Goal: Task Accomplishment & Management: Complete application form

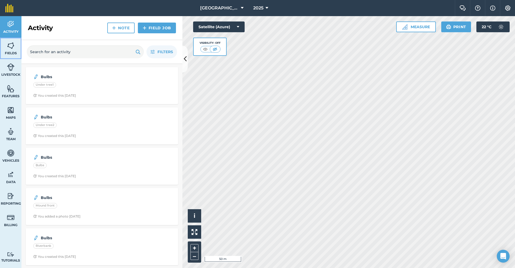
click at [8, 48] on img at bounding box center [11, 46] width 8 height 8
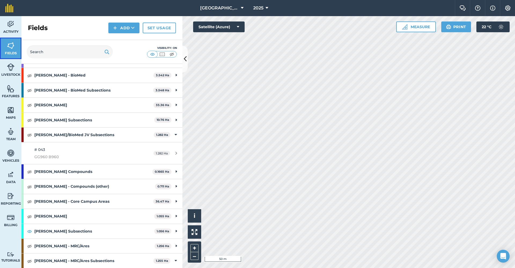
scroll to position [107, 0]
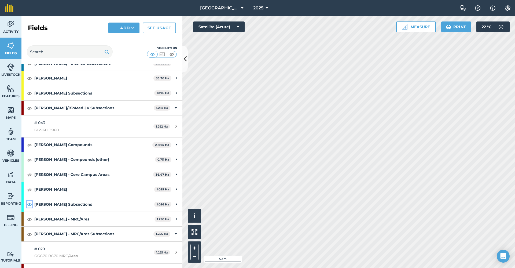
click at [29, 206] on img at bounding box center [29, 204] width 5 height 6
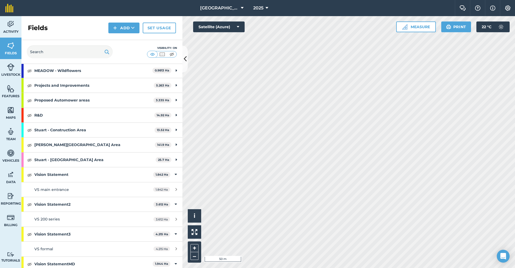
scroll to position [510, 0]
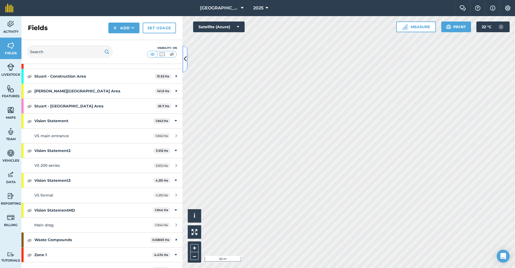
click at [186, 58] on icon at bounding box center [185, 58] width 3 height 9
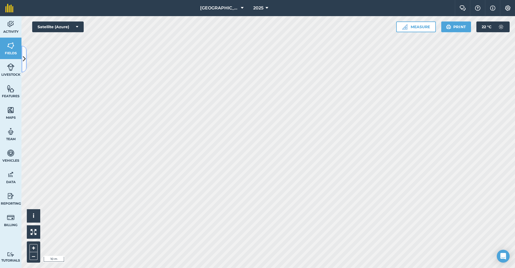
click at [23, 50] on button at bounding box center [23, 59] width 5 height 27
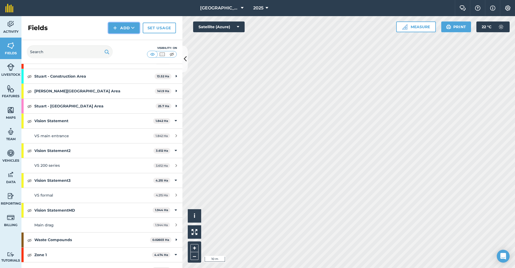
click at [131, 30] on icon at bounding box center [132, 27] width 3 height 5
click at [131, 39] on link "Draw" at bounding box center [124, 40] width 30 height 12
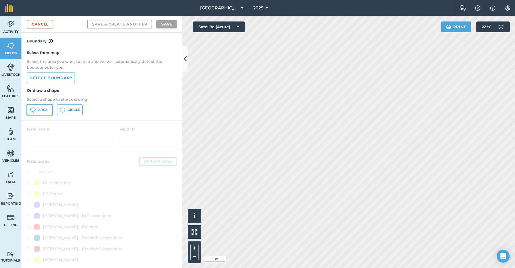
click at [46, 110] on span "Area" at bounding box center [42, 110] width 9 height 4
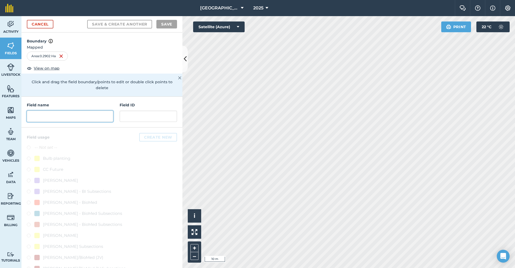
click at [39, 117] on input "text" at bounding box center [70, 115] width 86 height 11
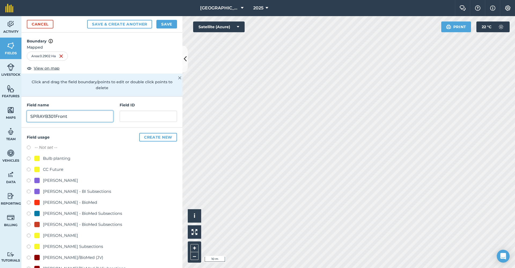
type input "SPRAYB301Front"
click at [161, 139] on button "Create new" at bounding box center [158, 137] width 38 height 9
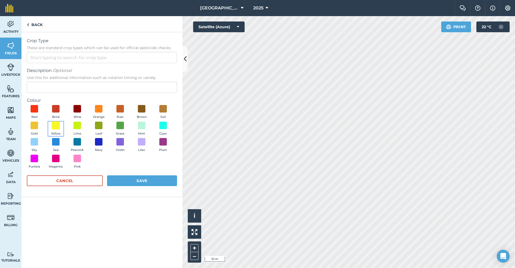
click at [53, 127] on span at bounding box center [56, 125] width 8 height 8
click at [37, 159] on span at bounding box center [34, 158] width 8 height 8
click at [39, 54] on input "Crop Type These are standard crop types which can be used for official pesticid…" at bounding box center [102, 57] width 150 height 11
click at [41, 68] on li "Other" at bounding box center [102, 69] width 150 height 13
type input "Other"
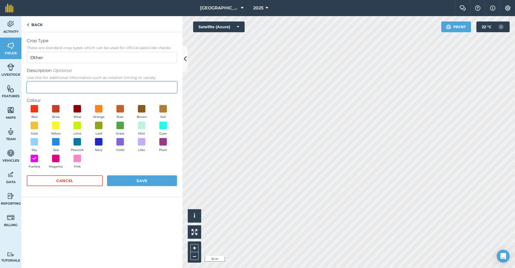
click at [43, 84] on input "Description Optional Use this for additional information such as rotation timin…" at bounding box center [102, 87] width 150 height 11
type input "Lawn Spraying"
click at [115, 182] on button "Save" at bounding box center [142, 180] width 70 height 11
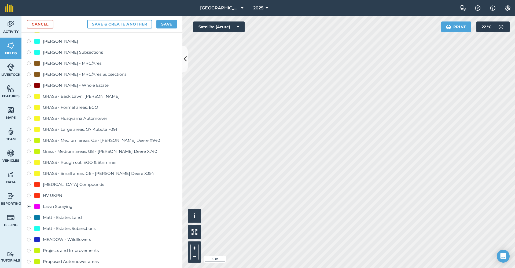
scroll to position [255, 0]
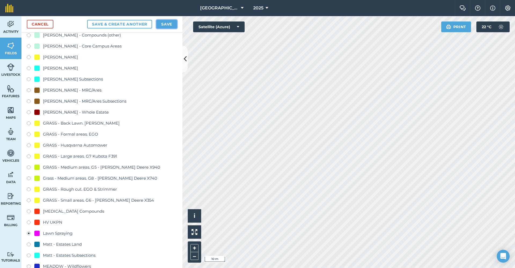
click at [165, 24] on button "Save" at bounding box center [166, 24] width 21 height 9
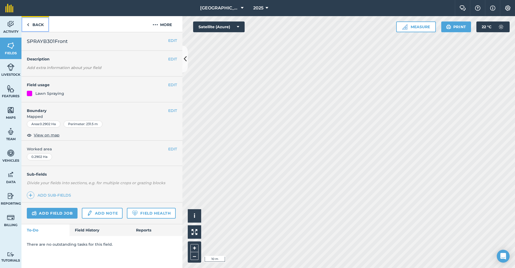
click at [34, 23] on link "Back" at bounding box center [35, 24] width 28 height 16
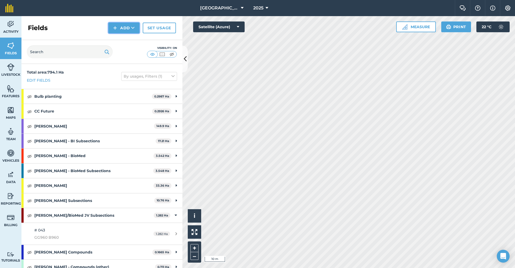
click at [125, 28] on button "Add" at bounding box center [123, 28] width 31 height 11
click at [124, 38] on link "Draw" at bounding box center [124, 40] width 30 height 12
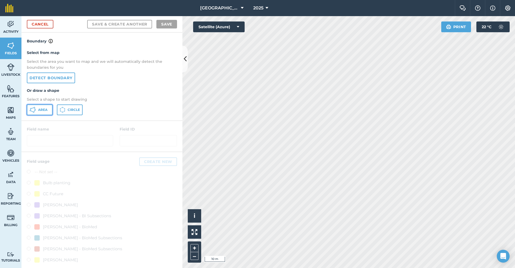
click at [43, 112] on span "Area" at bounding box center [42, 110] width 9 height 4
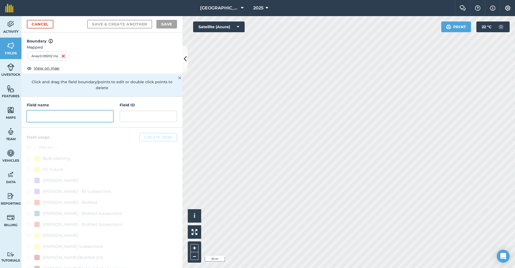
click at [94, 115] on input "text" at bounding box center [70, 115] width 86 height 11
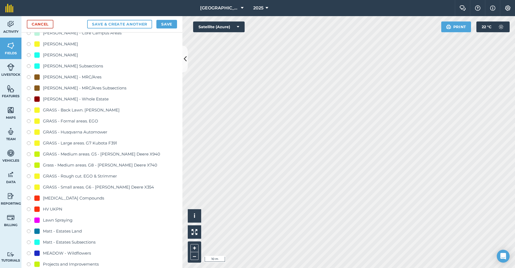
scroll to position [268, 0]
type input "SPRAYB301Sunken"
click at [30, 225] on div "-- Not set -- Bulb planting CC Future [PERSON_NAME] - BI [PERSON_NAME] - BI Sub…" at bounding box center [102, 155] width 150 height 558
click at [29, 220] on label at bounding box center [31, 220] width 8 height 5
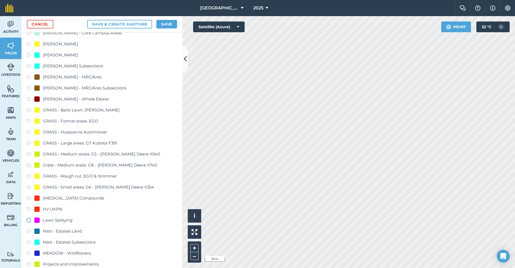
radio input "true"
click at [168, 22] on button "Save" at bounding box center [166, 24] width 21 height 9
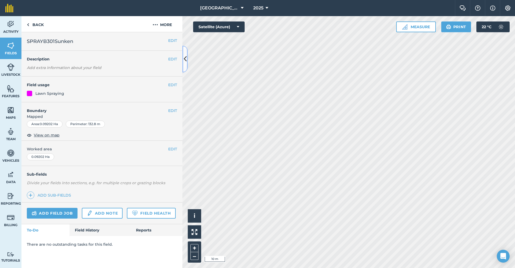
click at [186, 57] on icon at bounding box center [185, 58] width 3 height 9
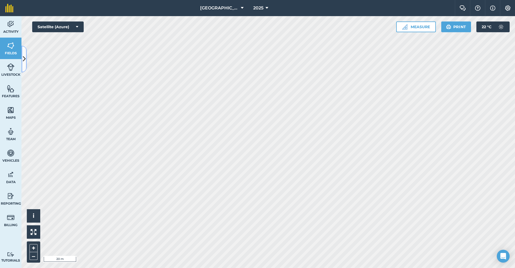
click at [23, 64] on button at bounding box center [23, 59] width 5 height 27
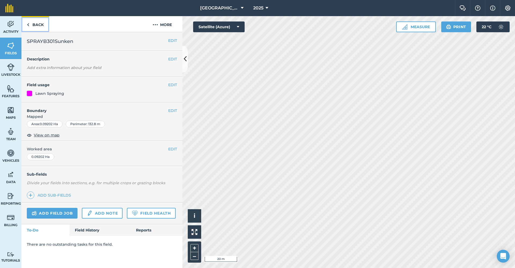
click at [40, 24] on link "Back" at bounding box center [35, 24] width 28 height 16
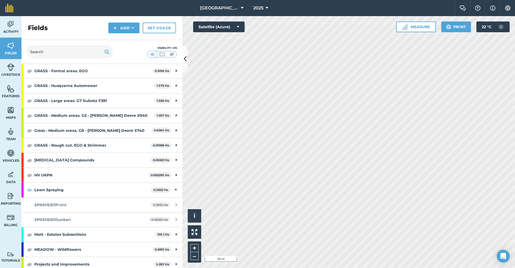
scroll to position [375, 0]
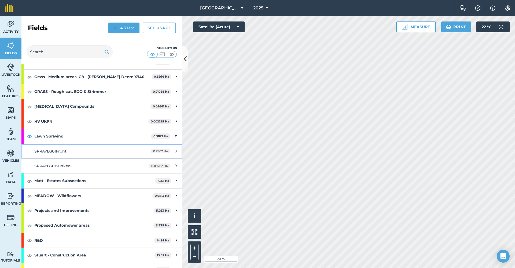
click at [174, 149] on div "0.2902 Ha" at bounding box center [163, 151] width 37 height 4
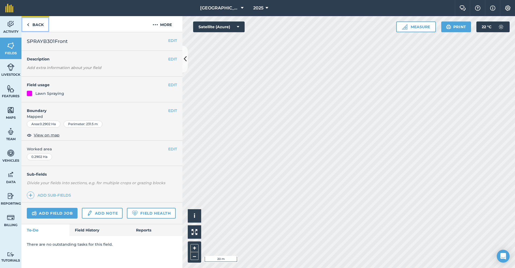
click at [38, 25] on link "Back" at bounding box center [35, 24] width 28 height 16
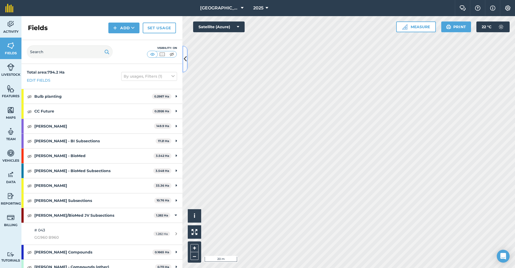
click at [186, 61] on icon at bounding box center [185, 58] width 3 height 9
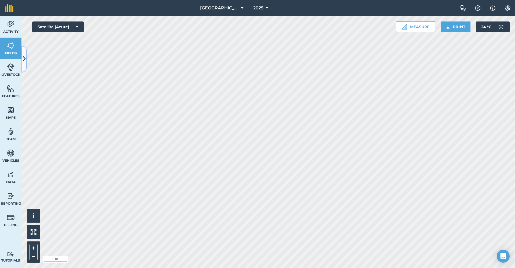
click at [24, 51] on button at bounding box center [23, 59] width 5 height 27
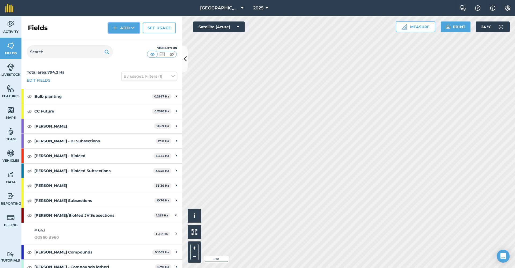
click at [135, 25] on button "Add" at bounding box center [123, 28] width 31 height 11
click at [123, 39] on link "Draw" at bounding box center [124, 40] width 30 height 12
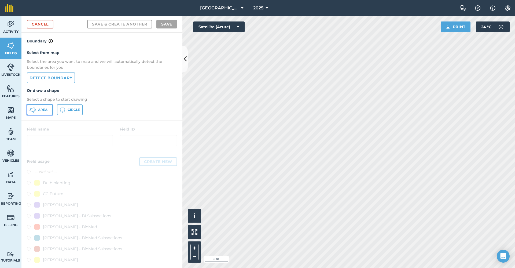
click at [46, 109] on span "Area" at bounding box center [42, 110] width 9 height 4
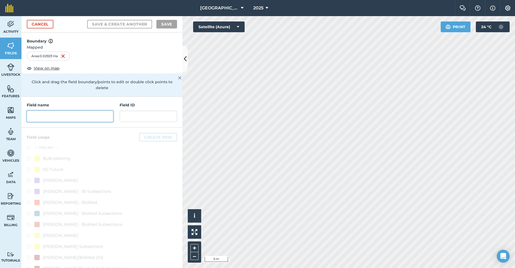
click at [50, 120] on input "text" at bounding box center [70, 115] width 86 height 11
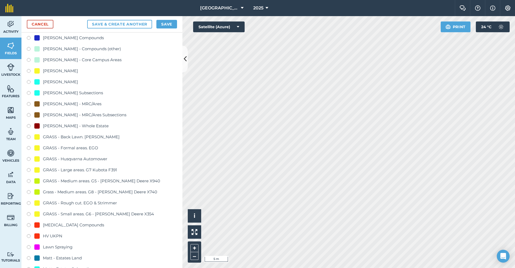
scroll to position [322, 0]
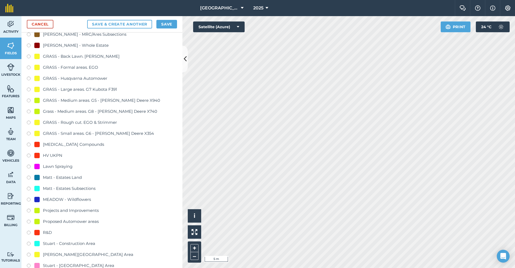
type input "SPRAYB301Rectangle"
click at [30, 165] on label at bounding box center [31, 166] width 8 height 5
radio input "true"
click at [162, 24] on button "Save" at bounding box center [166, 24] width 21 height 9
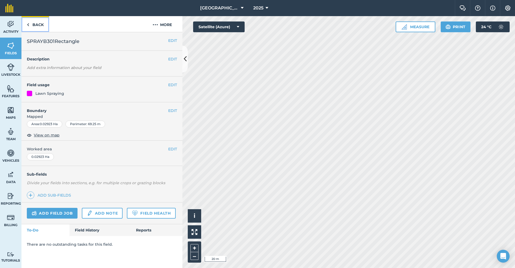
click at [38, 26] on link "Back" at bounding box center [35, 24] width 28 height 16
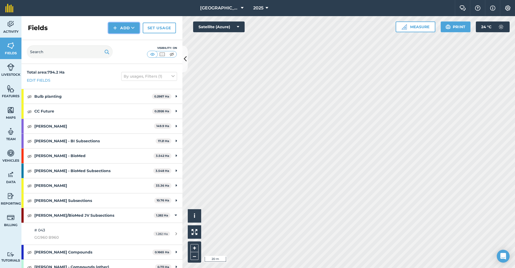
click at [132, 27] on icon at bounding box center [132, 27] width 3 height 5
click at [124, 41] on link "Draw" at bounding box center [124, 40] width 30 height 12
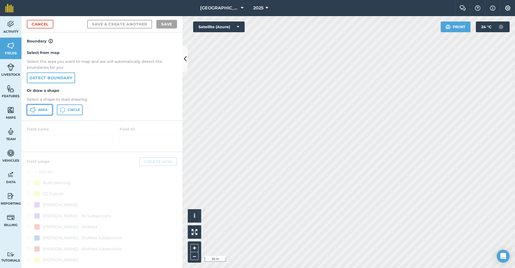
click at [38, 109] on span "Area" at bounding box center [42, 110] width 9 height 4
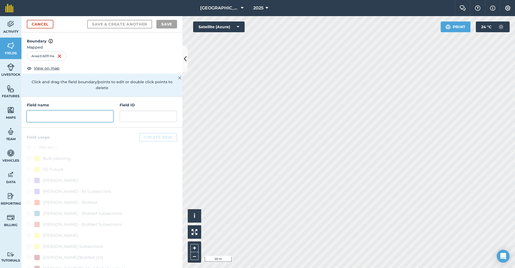
click at [48, 115] on input "text" at bounding box center [70, 115] width 86 height 11
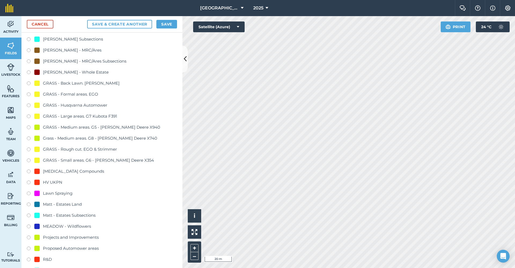
scroll to position [322, 0]
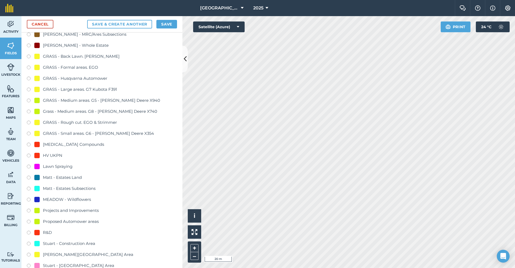
type input "SPRAYB301Back"
click at [31, 167] on label at bounding box center [31, 166] width 8 height 5
radio input "true"
click at [167, 25] on button "Save" at bounding box center [166, 24] width 21 height 9
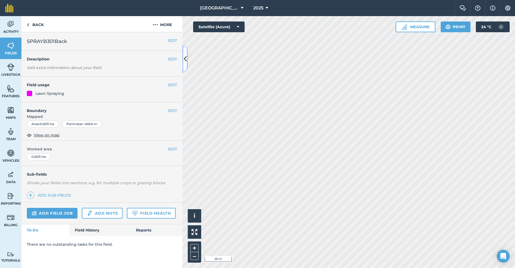
click at [186, 55] on icon at bounding box center [185, 58] width 3 height 9
